Goal: Task Accomplishment & Management: Manage account settings

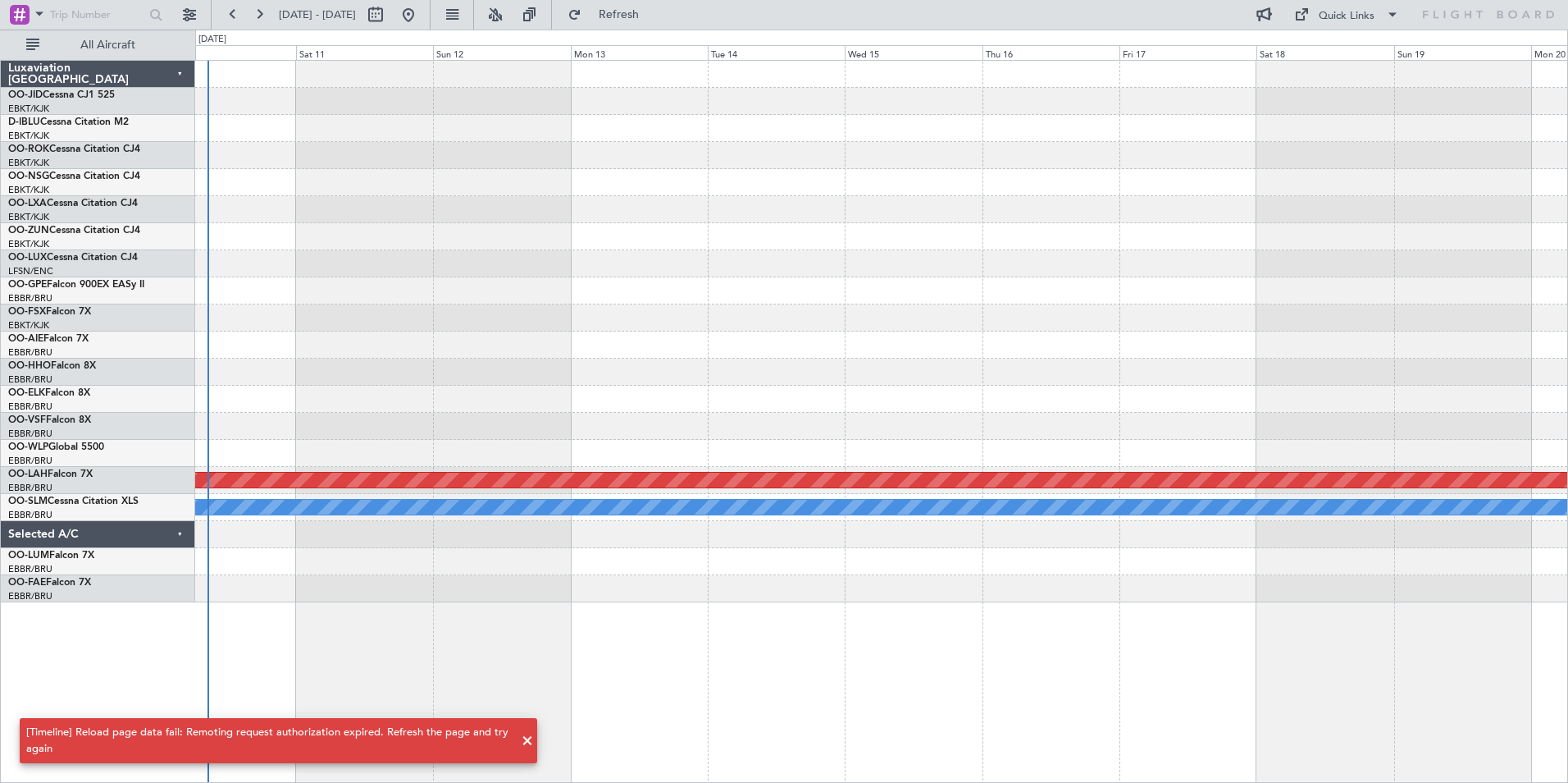
click at [587, 369] on div at bounding box center [881, 371] width 1372 height 27
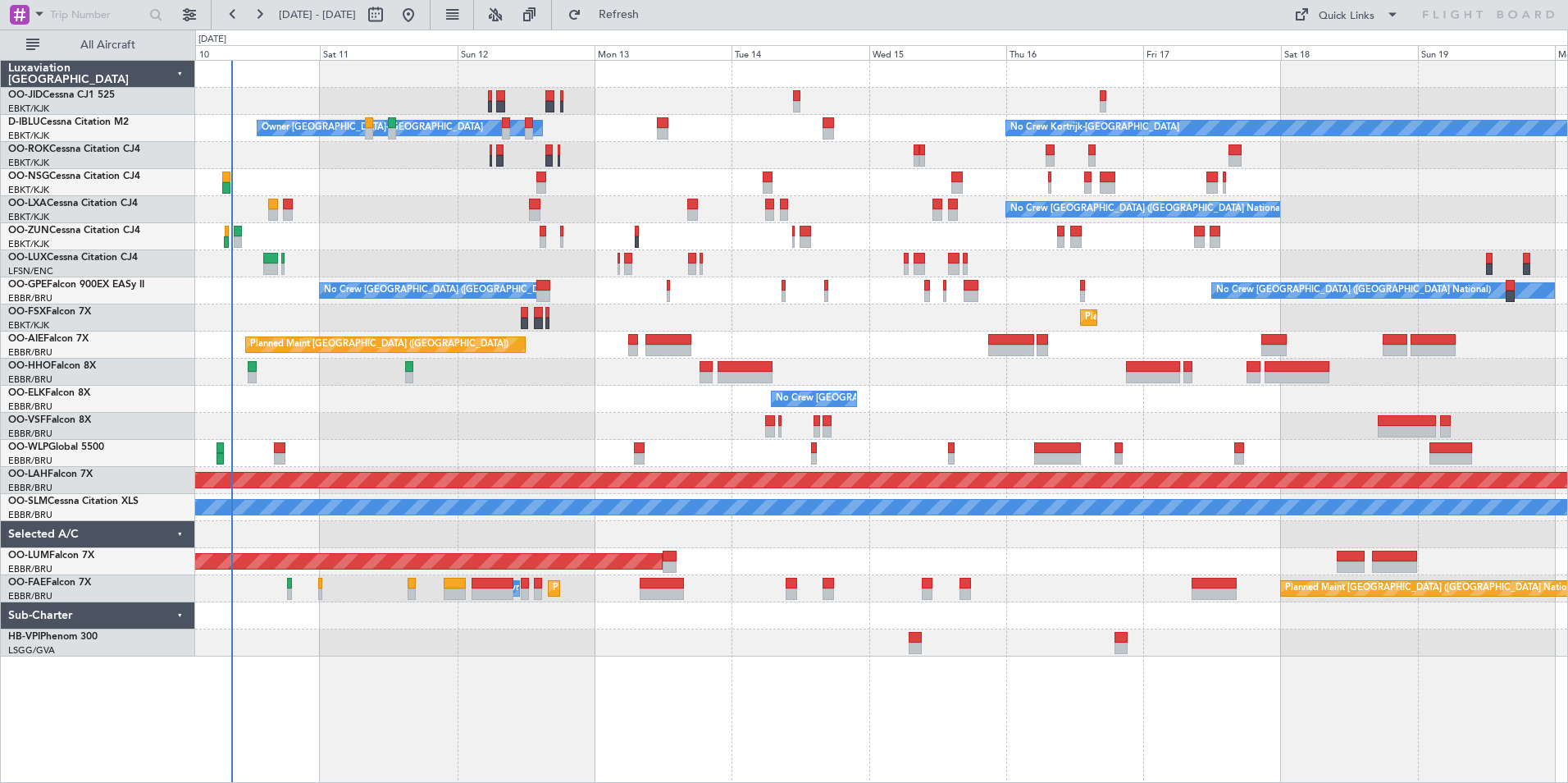
click at [477, 423] on div "Owner [GEOGRAPHIC_DATA]-[GEOGRAPHIC_DATA] No Crew Kortrijk-[GEOGRAPHIC_DATA] No…" at bounding box center [881, 358] width 1372 height 596
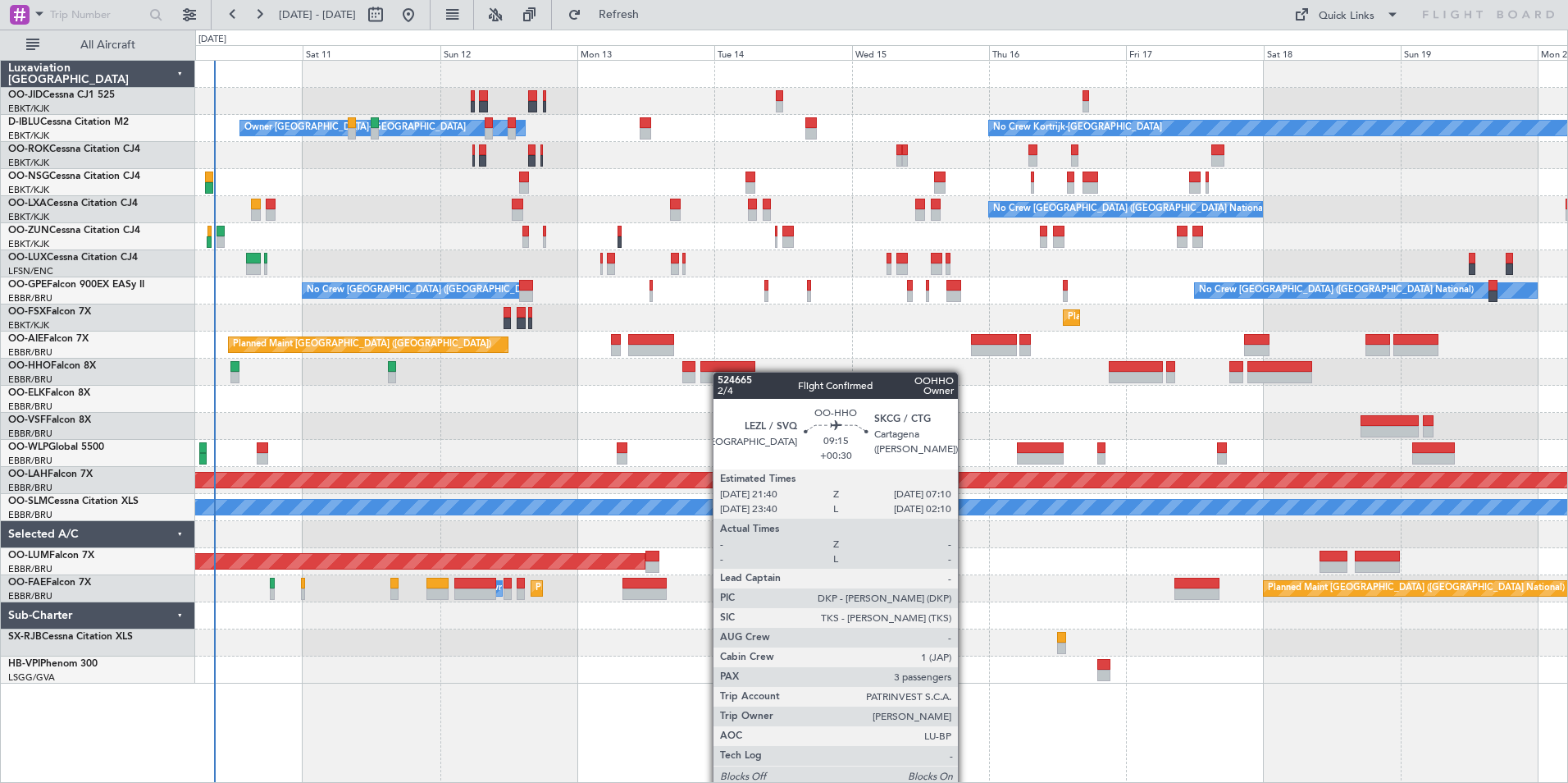
click at [724, 376] on div "No Crew Kortrijk-Wevelgem Owner Kortrijk-Wevelgem No Crew Brussels (Brussels Na…" at bounding box center [881, 372] width 1372 height 623
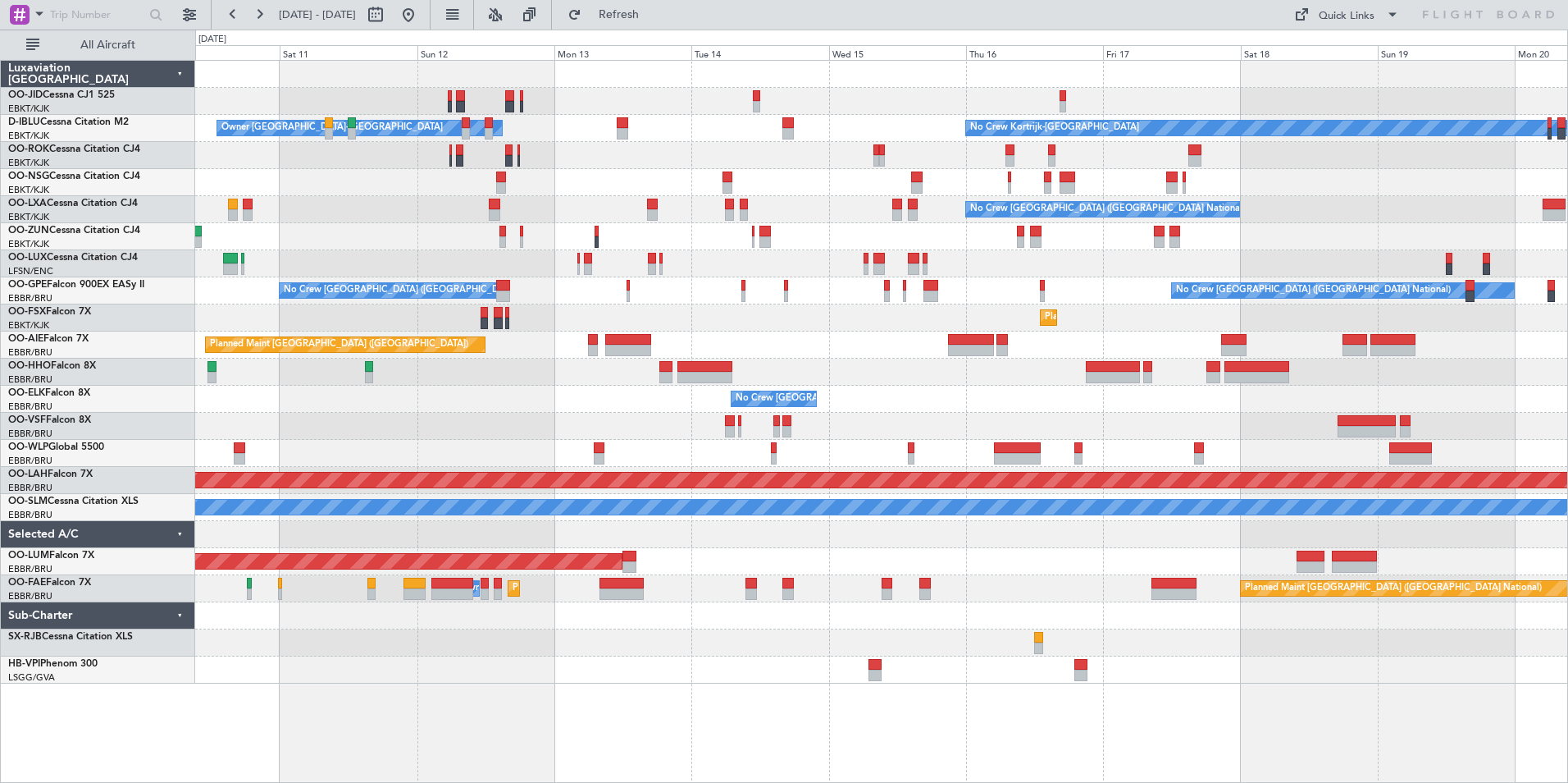
click at [412, 233] on div at bounding box center [881, 237] width 1372 height 27
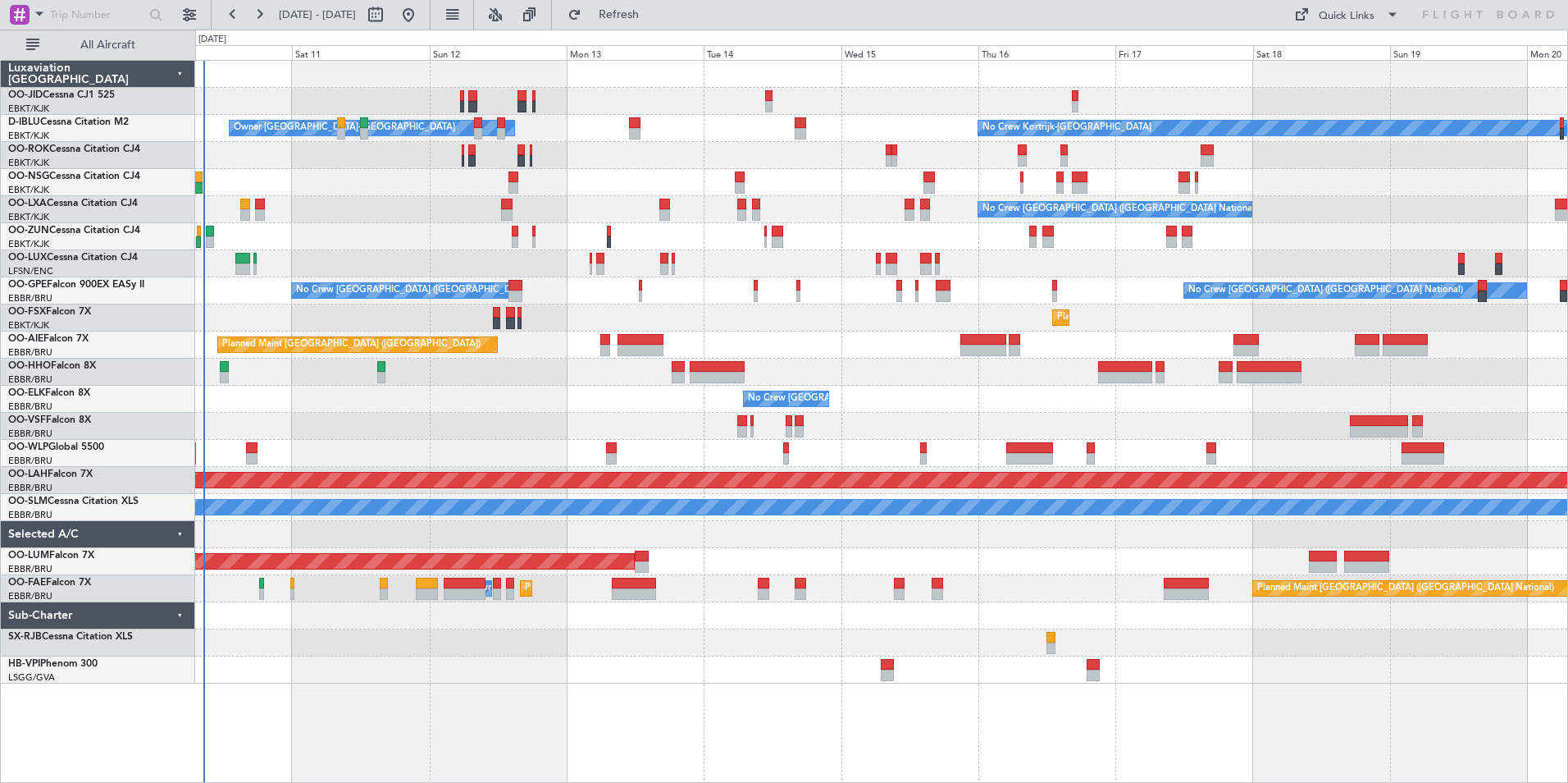
click at [1309, 203] on div "No Crew Kortrijk-Wevelgem Owner Kortrijk-Wevelgem No Crew Brussels (Brussels Na…" at bounding box center [881, 372] width 1372 height 623
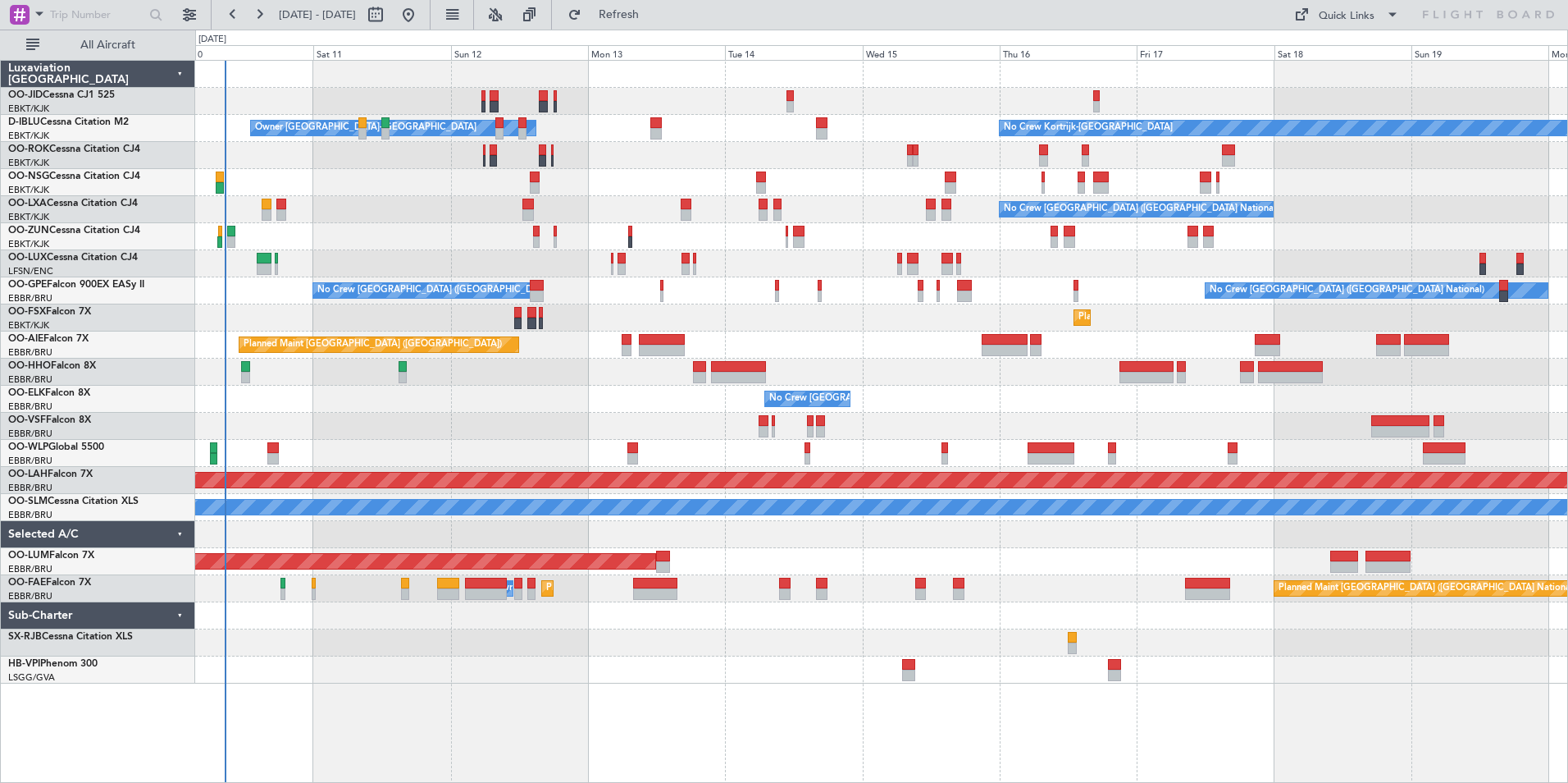
click at [424, 210] on div "No Crew Kortrijk-Wevelgem Owner Kortrijk-Wevelgem No Crew Brussels (Brussels Na…" at bounding box center [881, 372] width 1372 height 623
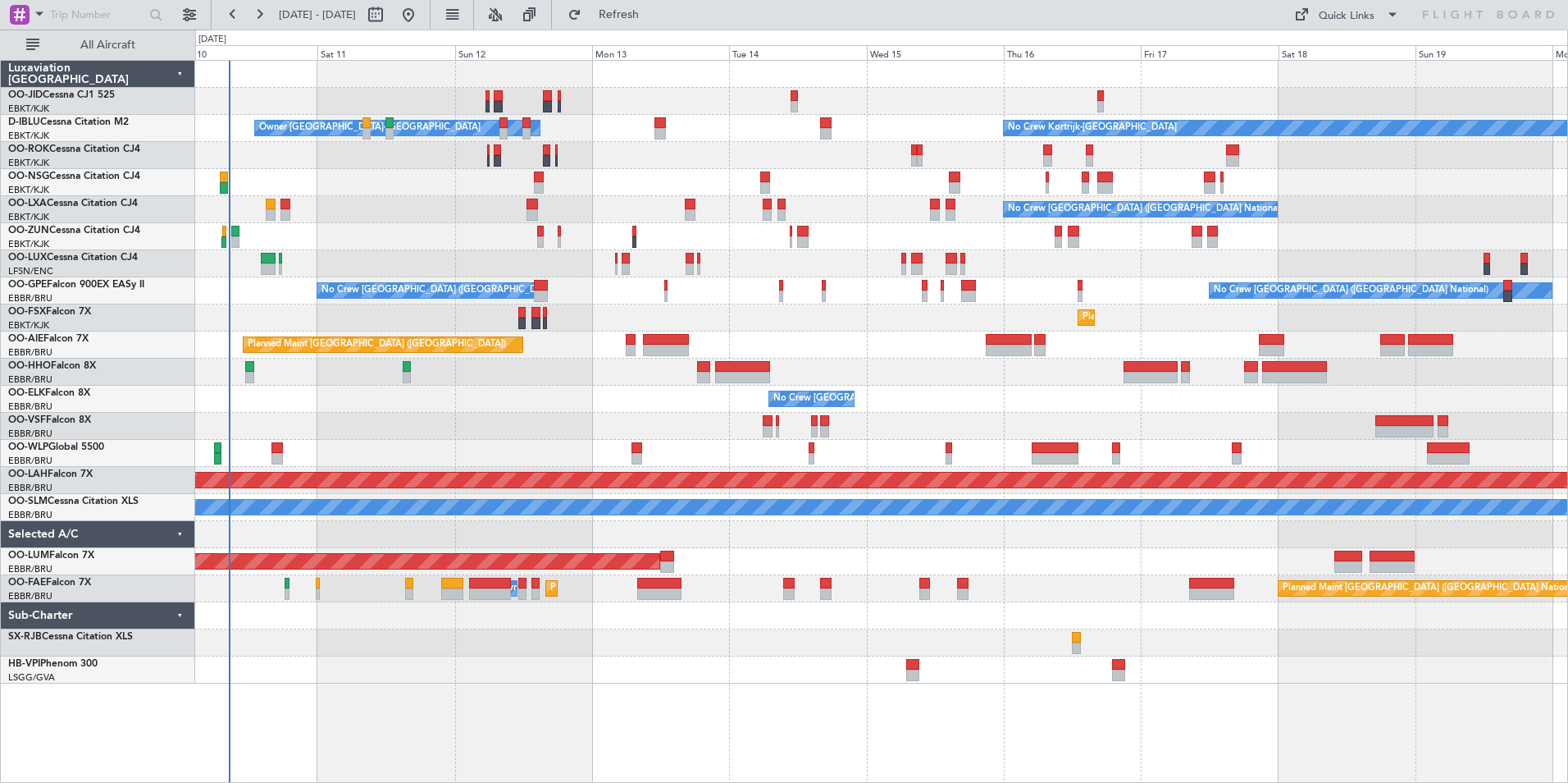
click at [832, 343] on div "Planned Maint [GEOGRAPHIC_DATA] ([GEOGRAPHIC_DATA])" at bounding box center [881, 344] width 1372 height 27
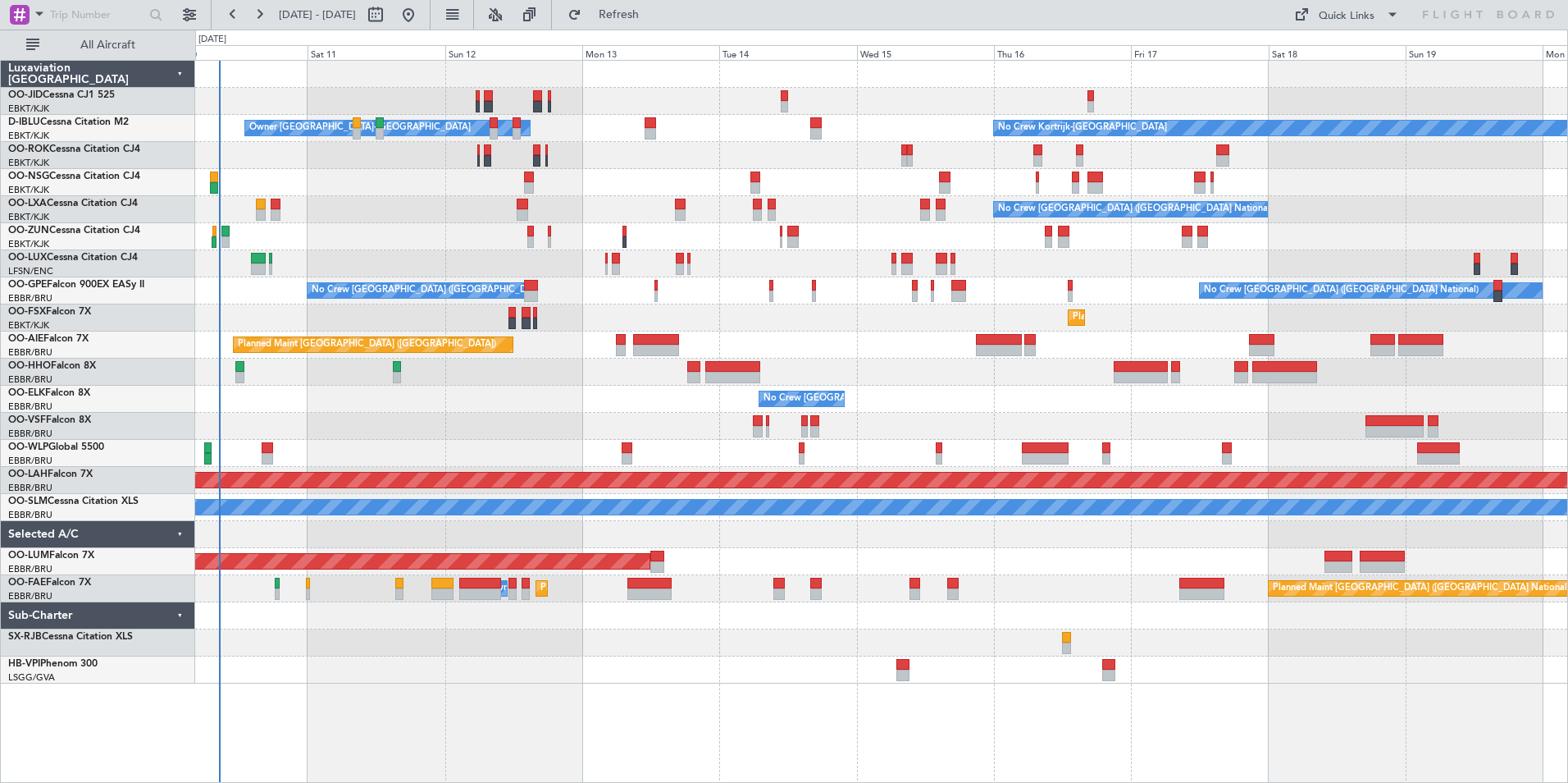
click at [617, 423] on div "Owner Kortrijk-Wevelgem No Crew Kortrijk-Wevelgem No Crew Brussels (Brussels Na…" at bounding box center [881, 372] width 1372 height 623
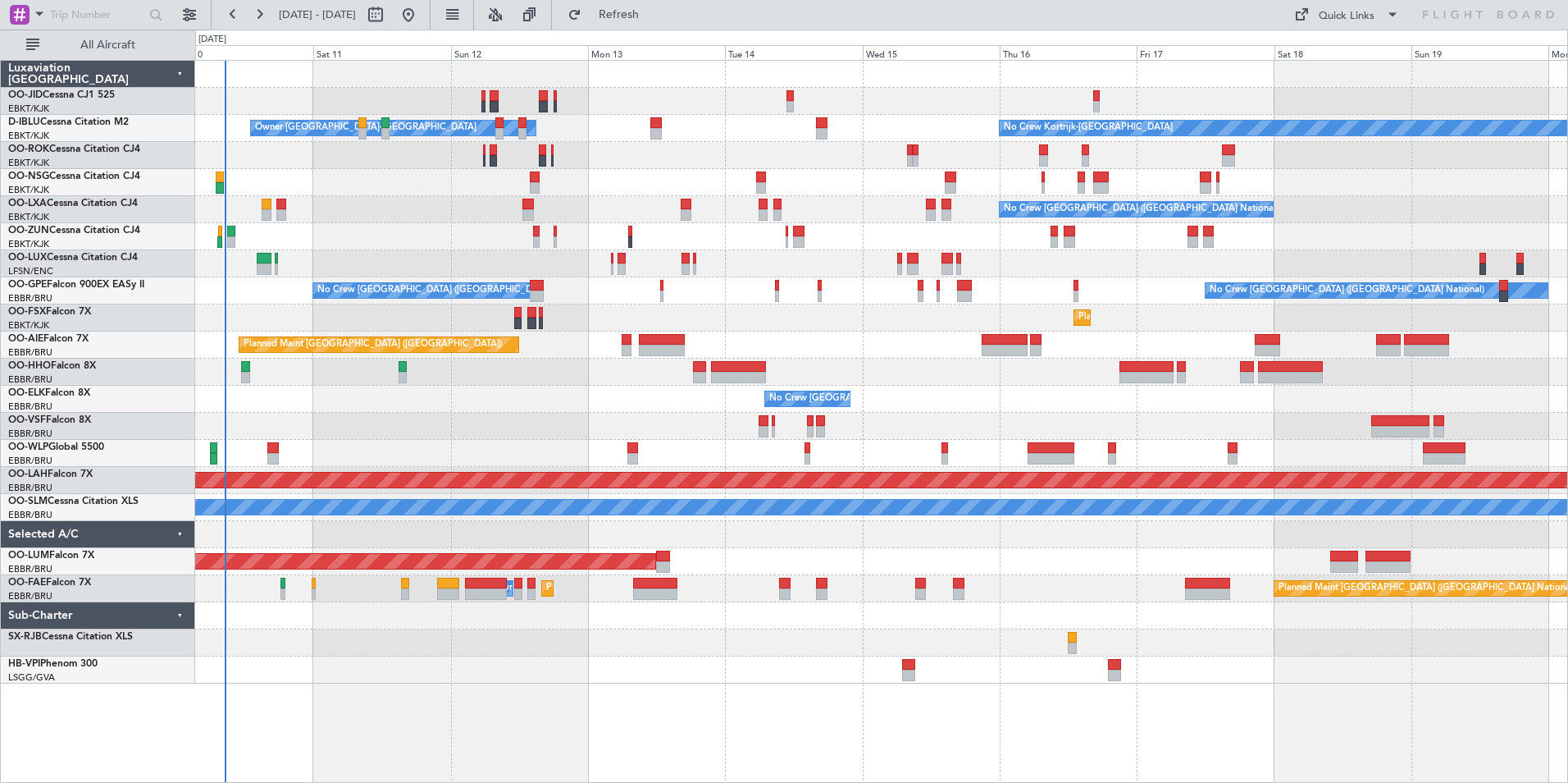
click at [997, 177] on div at bounding box center [881, 182] width 1372 height 27
click at [856, 183] on div at bounding box center [881, 182] width 1372 height 27
click at [654, 9] on span "Refresh" at bounding box center [619, 15] width 69 height 11
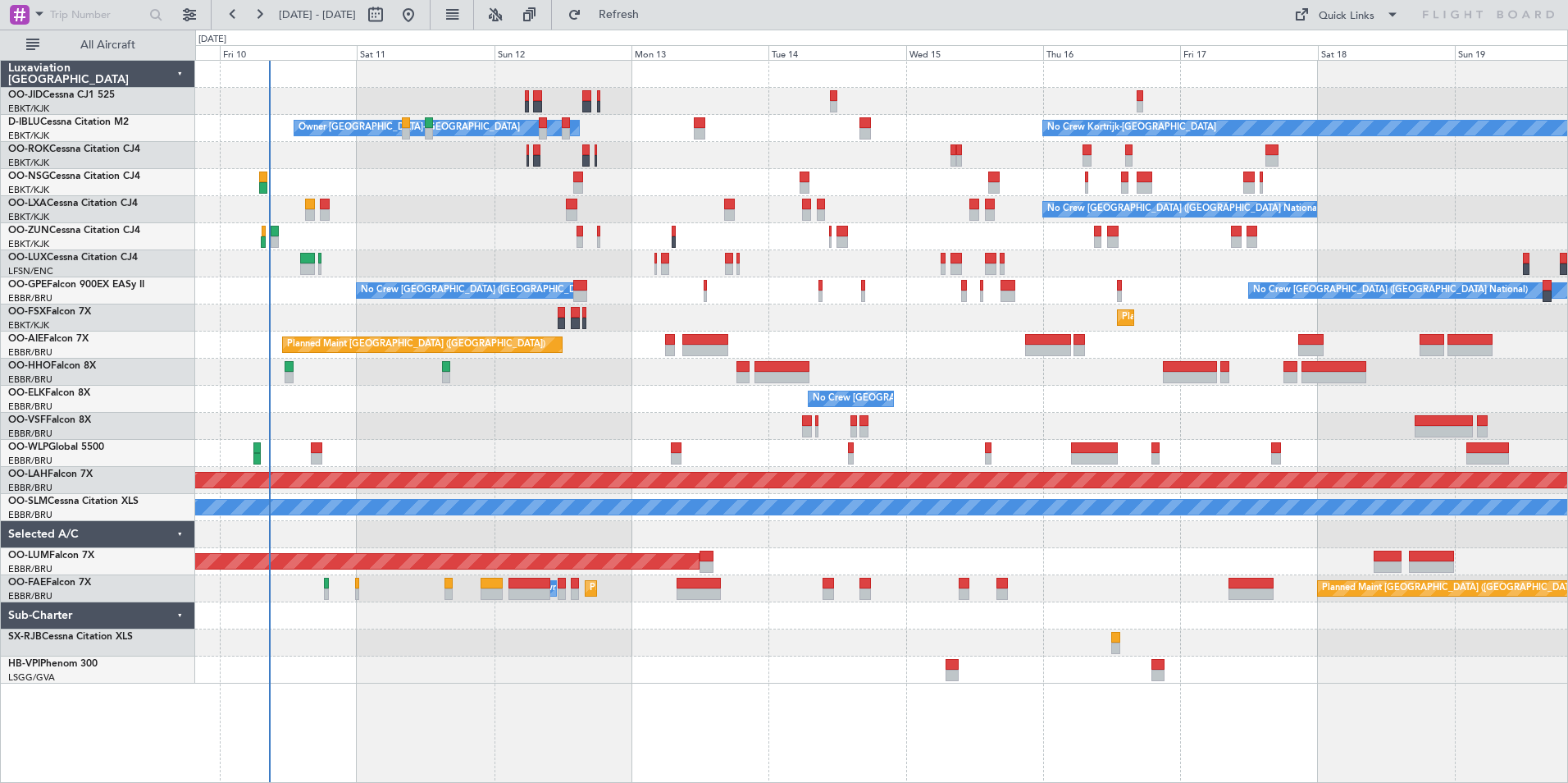
click at [1403, 176] on div "No Crew Kortrijk-Wevelgem Owner Kortrijk-Wevelgem No Crew Brussels (Brussels Na…" at bounding box center [881, 372] width 1372 height 623
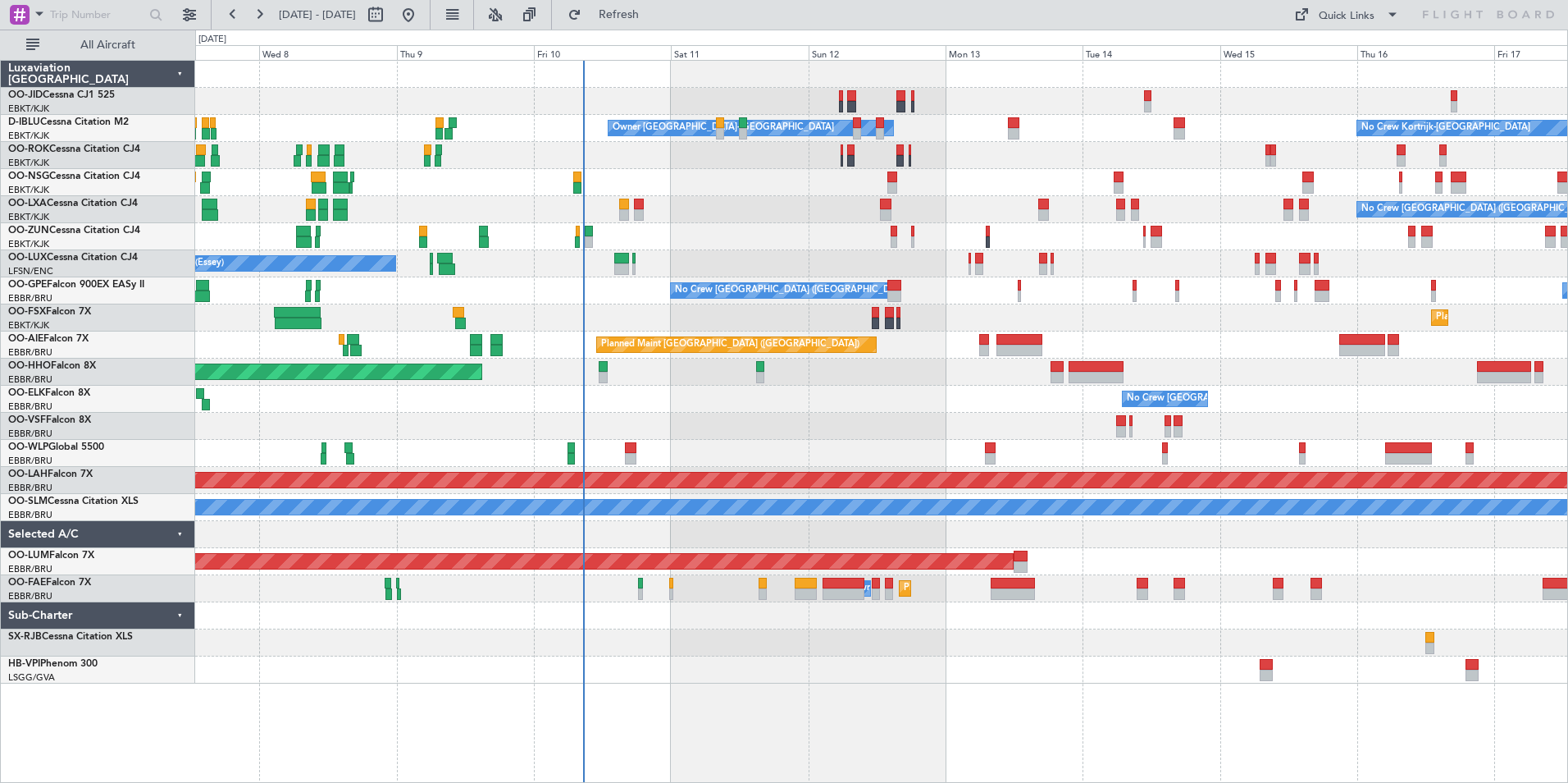
click at [947, 183] on div "No Crew Kortrijk-Wevelgem Owner Kortrijk-Wevelgem No Crew Brussels (Brussels Na…" at bounding box center [881, 372] width 1372 height 623
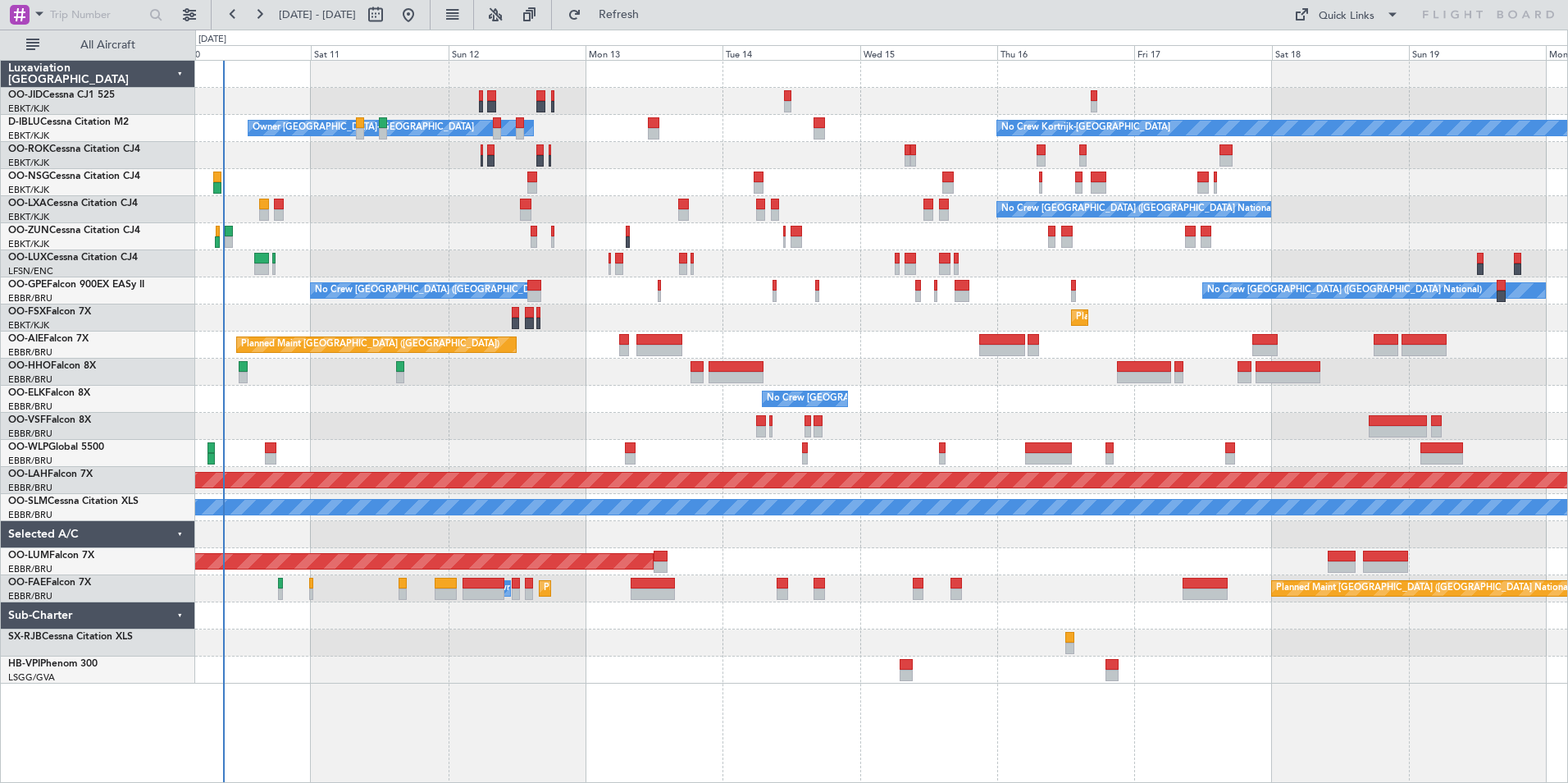
click at [832, 334] on div "No Crew Kortrijk-Wevelgem Owner Kortrijk-Wevelgem No Crew Brussels (Brussels Na…" at bounding box center [881, 372] width 1372 height 623
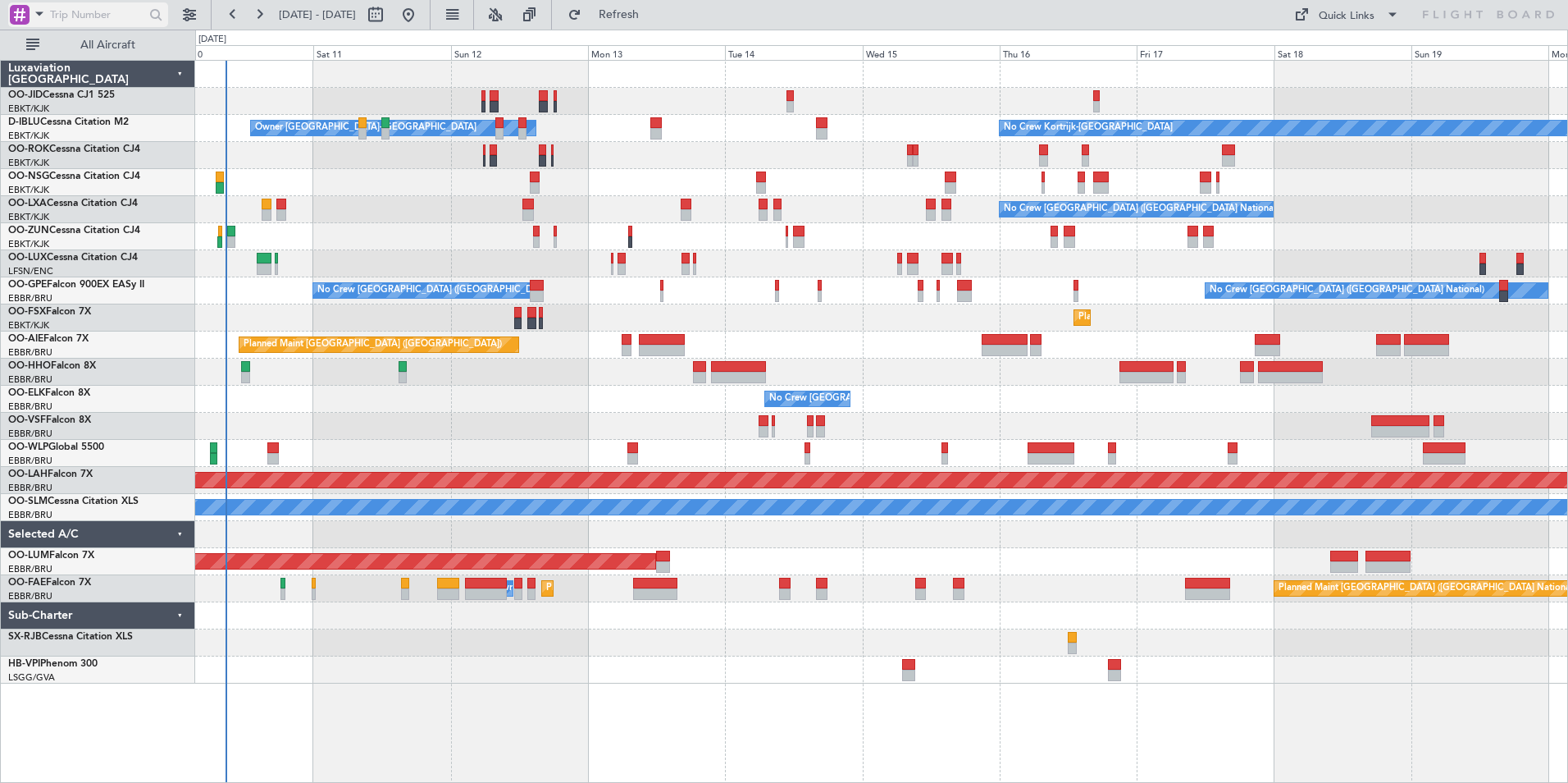
click at [110, 11] on input "text" at bounding box center [96, 15] width 94 height 24
click at [41, 14] on span at bounding box center [39, 14] width 20 height 21
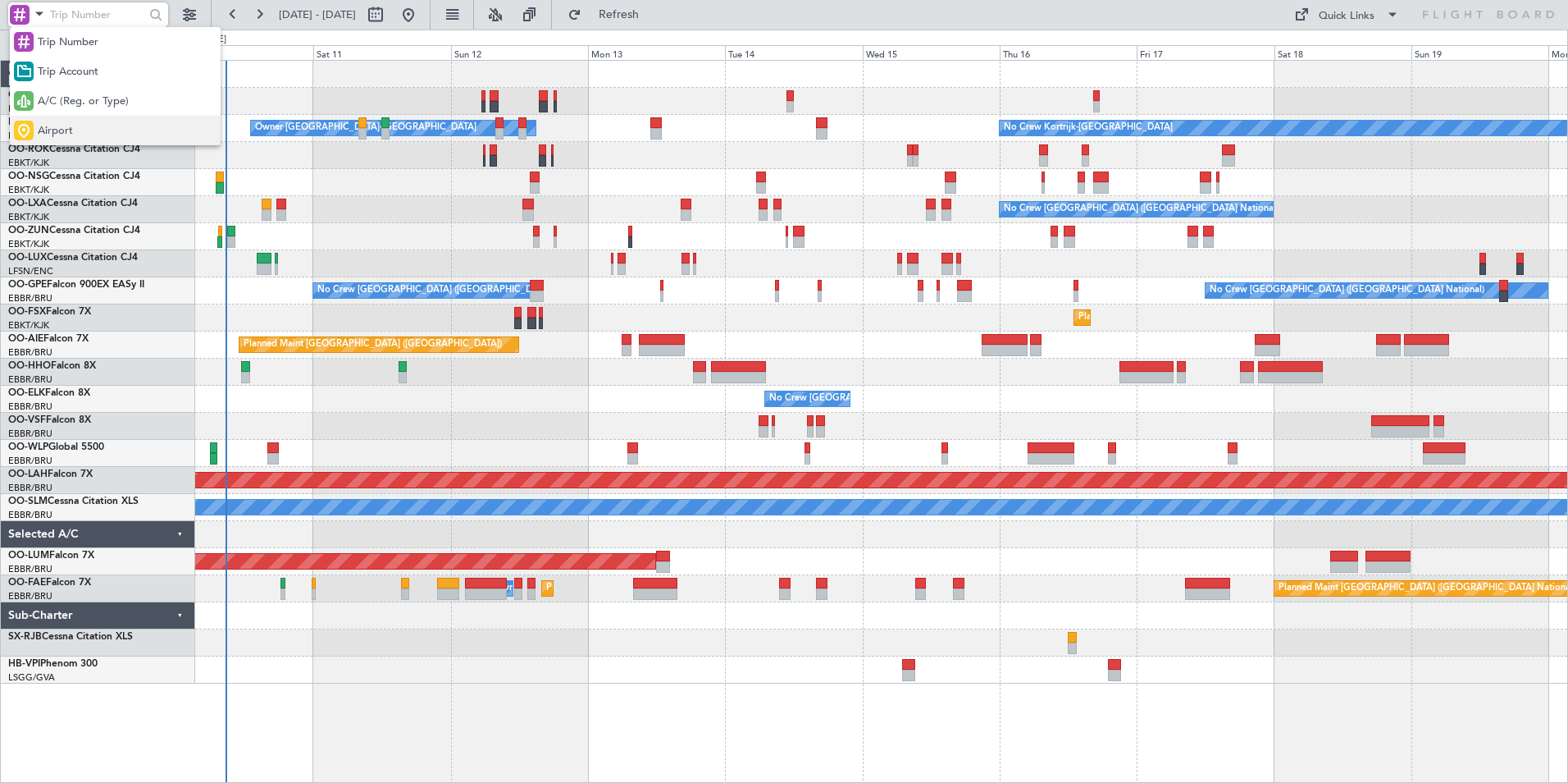
click at [113, 121] on div "Airport" at bounding box center [115, 131] width 210 height 30
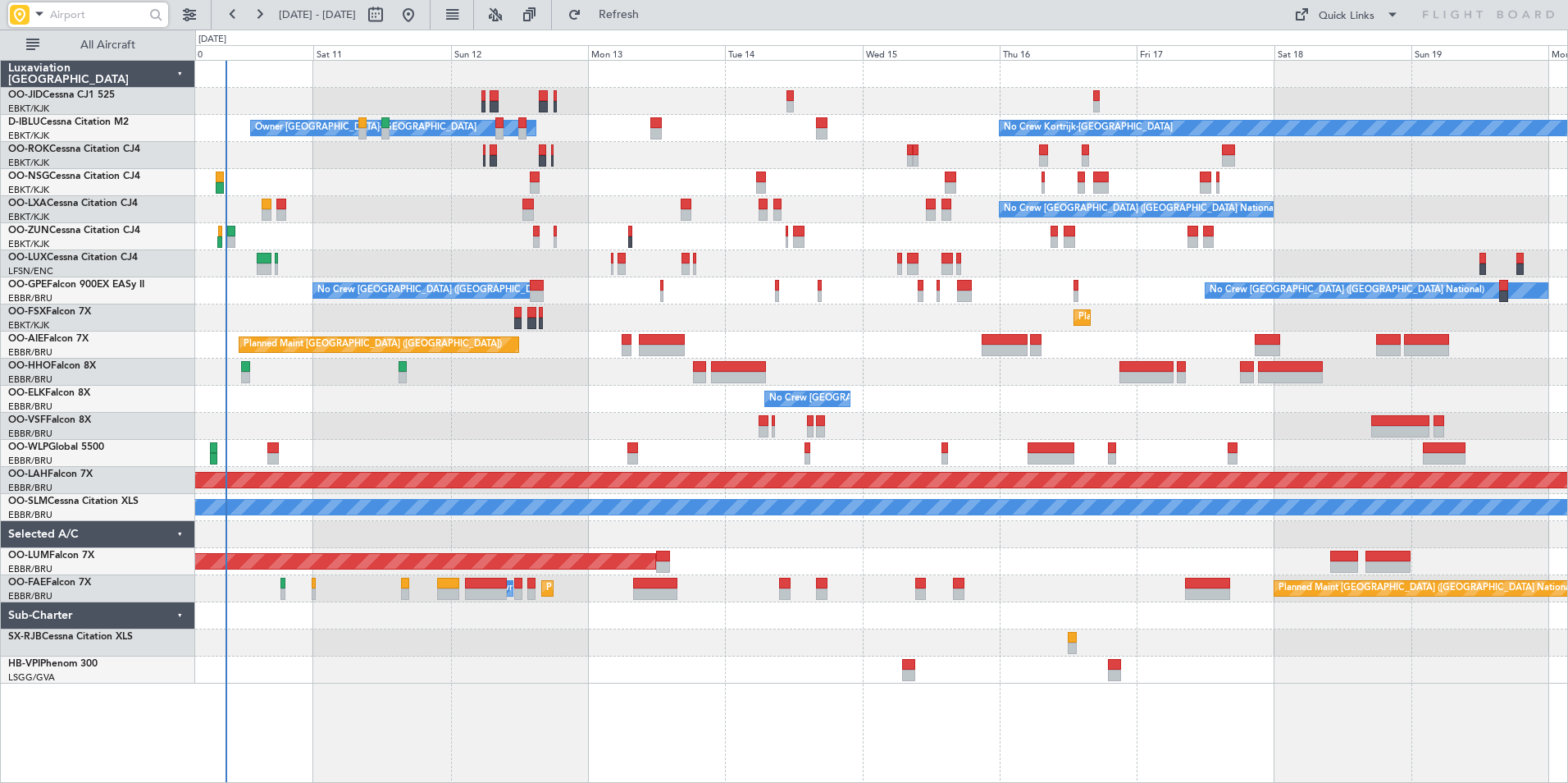
click at [82, 13] on input "text" at bounding box center [96, 15] width 94 height 24
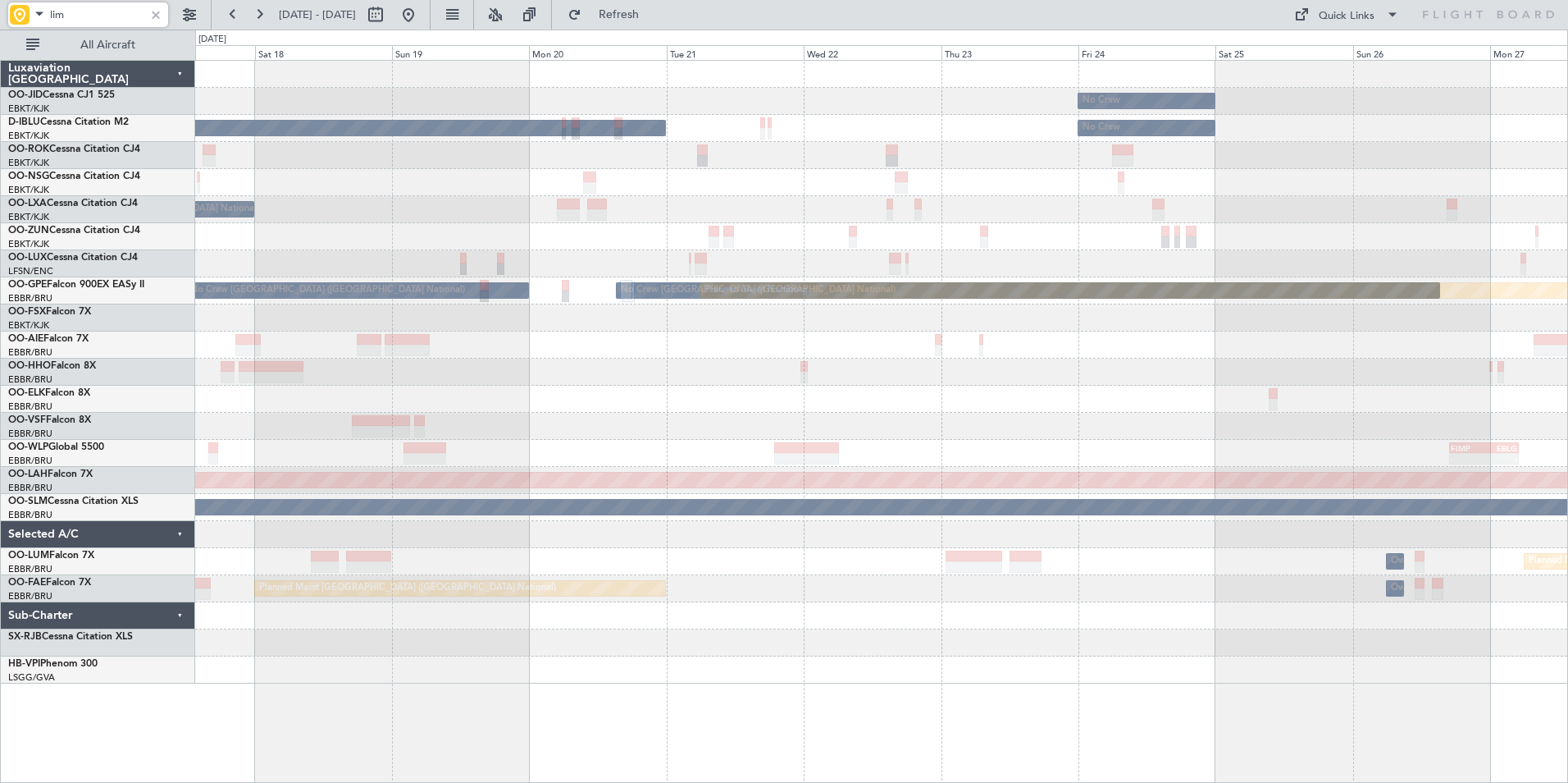
click at [204, 418] on div "No Crew No Crew Kortrijk-Wevelgem No Crew No Crew Brussels (Brussels National) …" at bounding box center [881, 372] width 1372 height 623
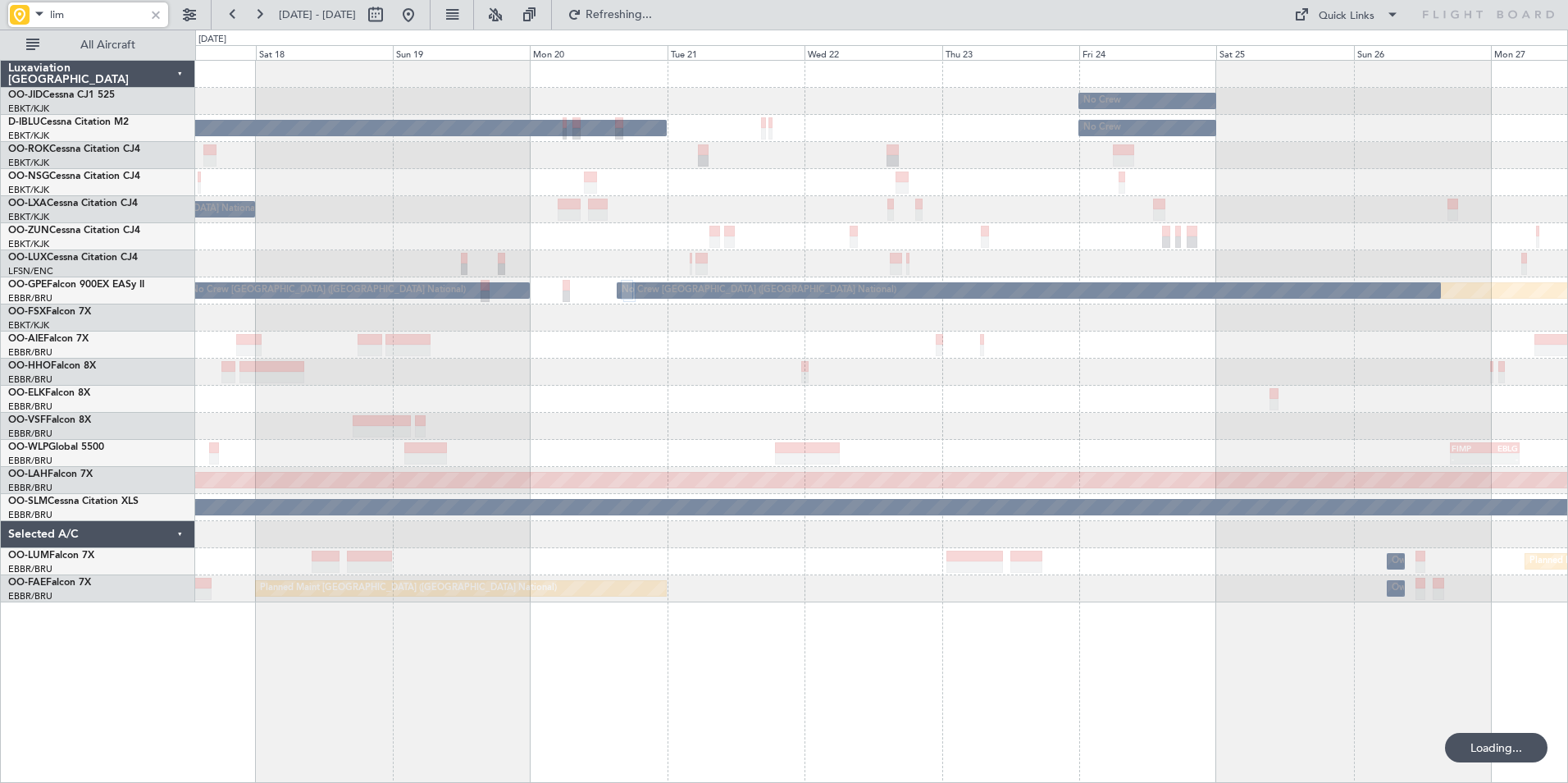
type input "lim"
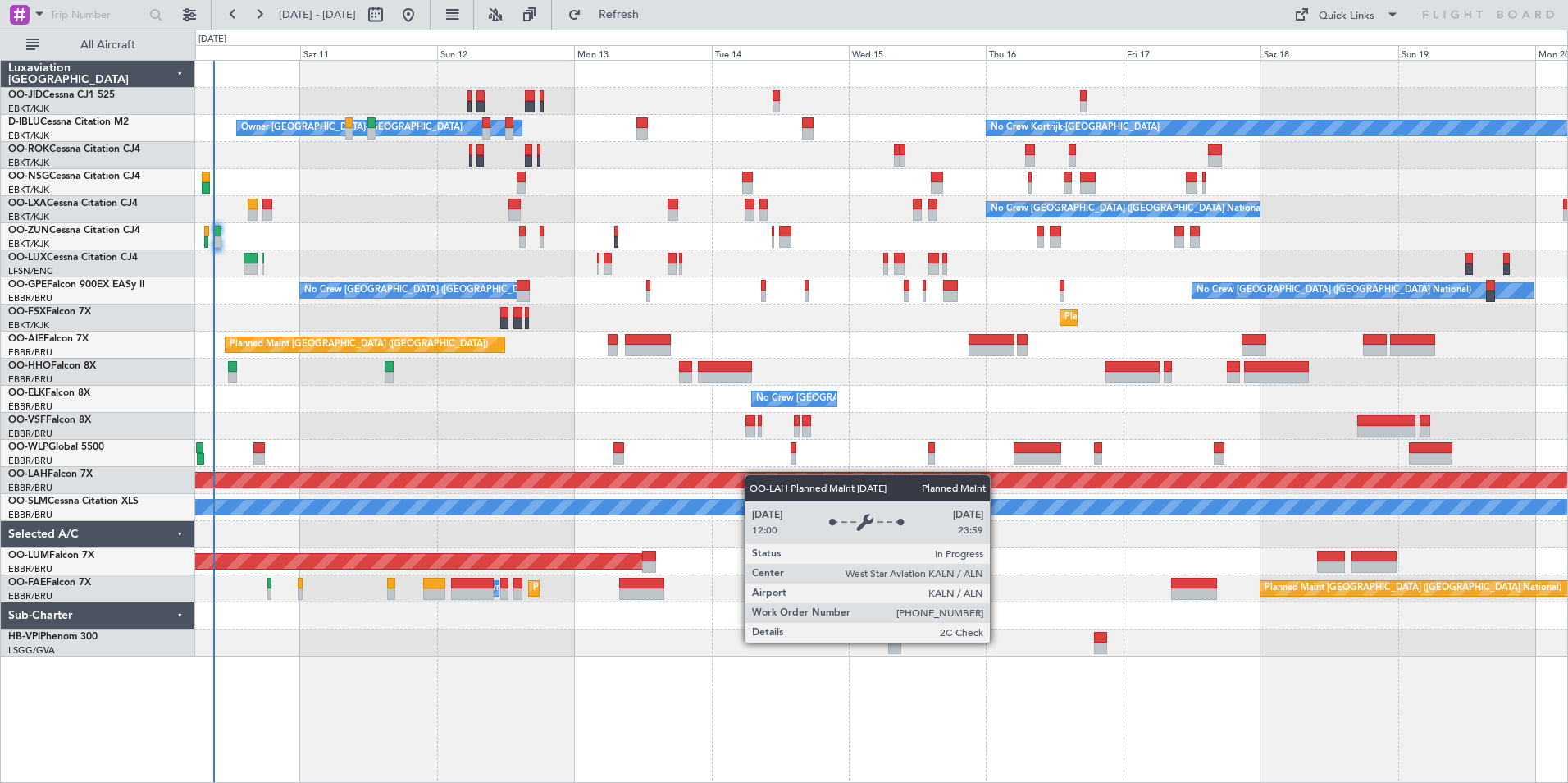
click at [699, 483] on div "Owner [GEOGRAPHIC_DATA]-[GEOGRAPHIC_DATA] No Crew Kortrijk-[GEOGRAPHIC_DATA] No…" at bounding box center [881, 358] width 1372 height 596
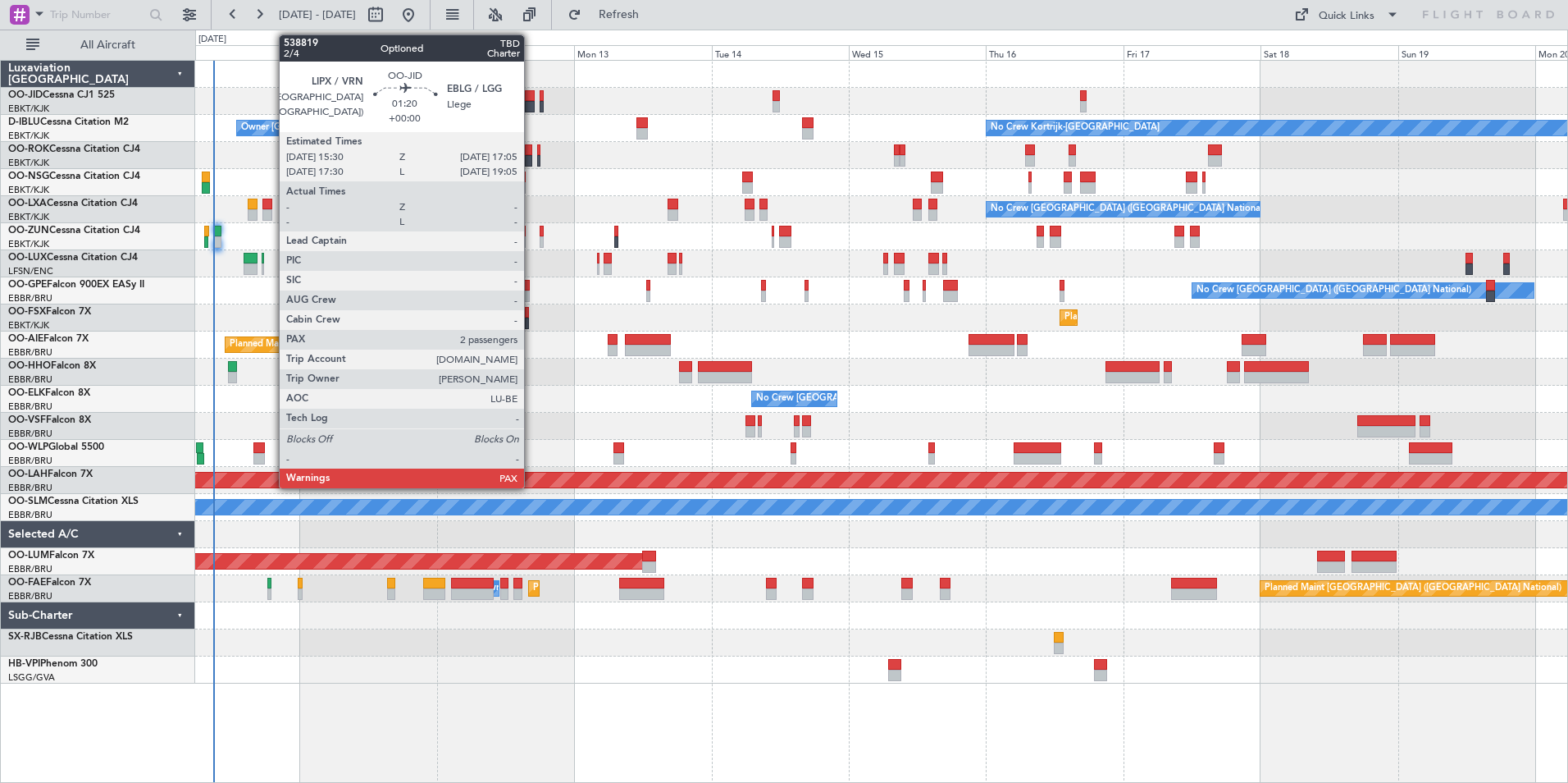
click at [531, 102] on div at bounding box center [529, 107] width 10 height 11
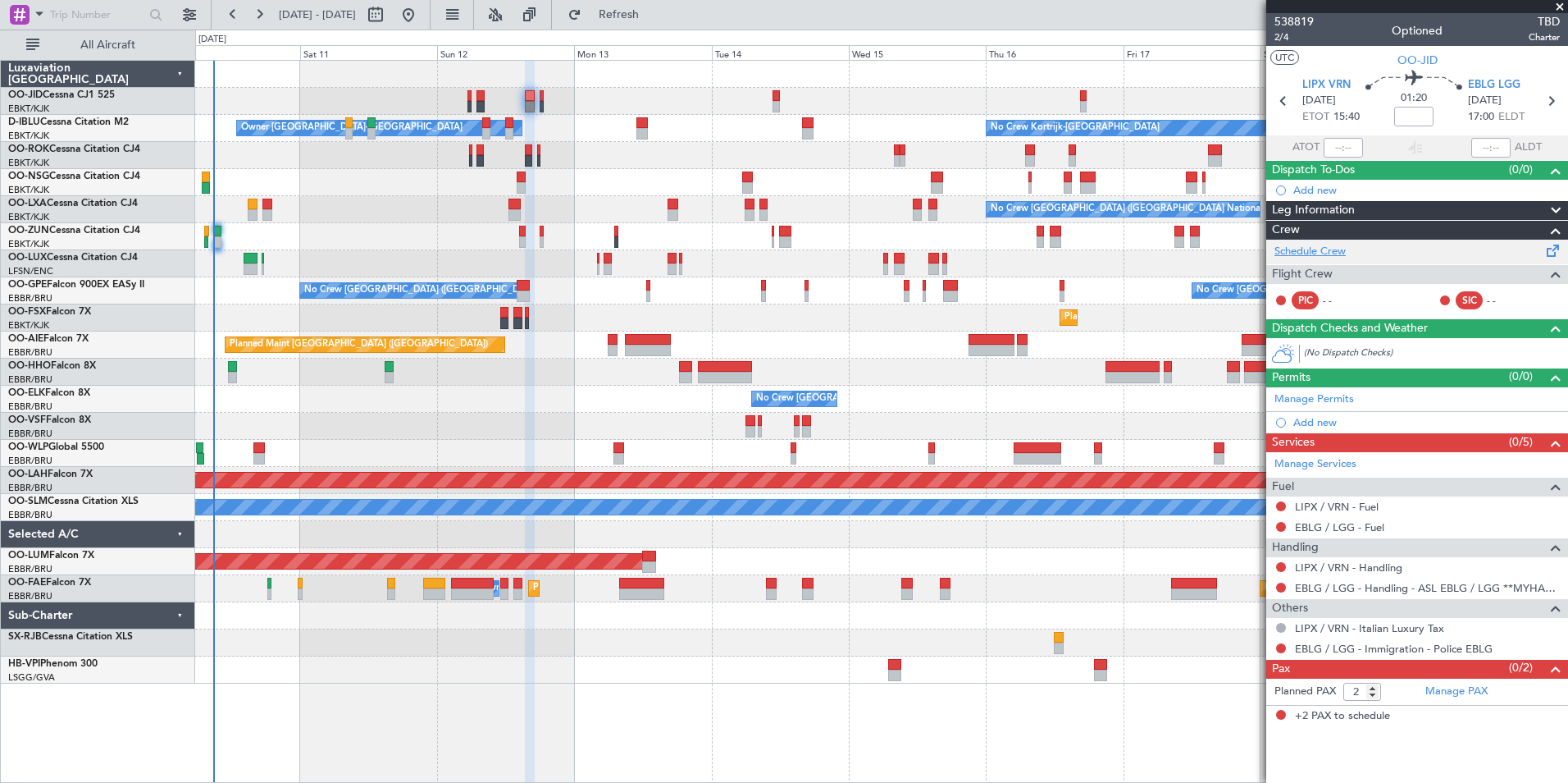
click at [1303, 243] on link "Schedule Crew" at bounding box center [1310, 252] width 71 height 17
